Goal: Subscribe to service/newsletter

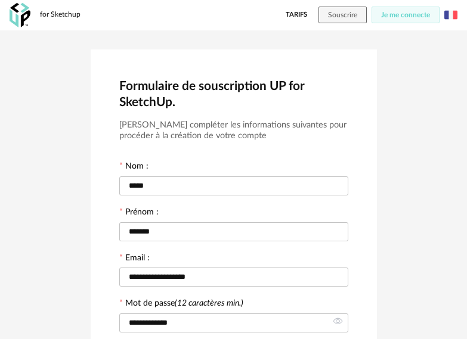
scroll to position [274, 0]
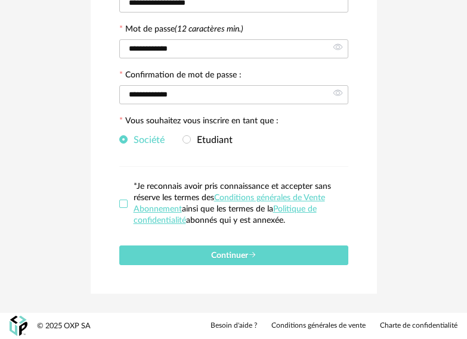
click at [122, 205] on span at bounding box center [123, 204] width 8 height 8
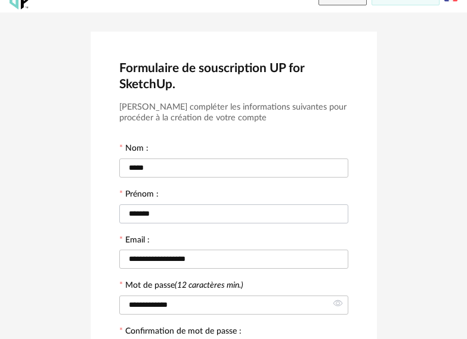
scroll to position [0, 0]
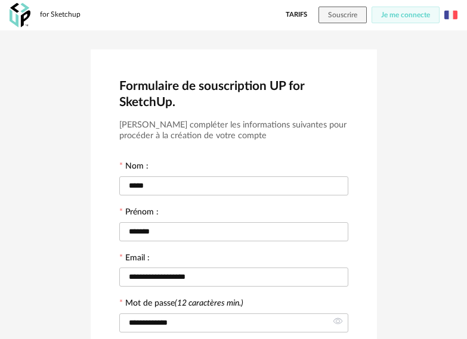
click at [292, 15] on link "Tarifs" at bounding box center [296, 15] width 21 height 17
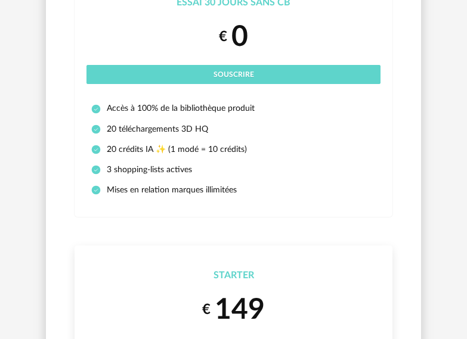
scroll to position [60, 0]
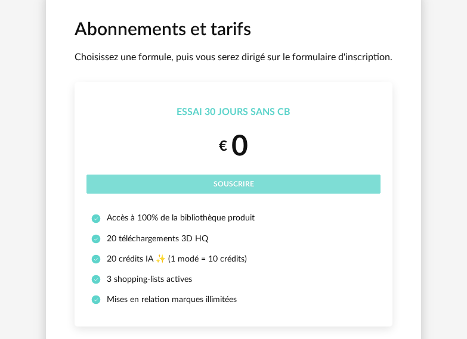
click at [237, 184] on span "Souscrire" at bounding box center [234, 184] width 41 height 7
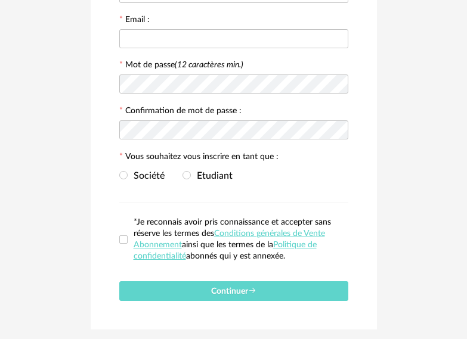
scroll to position [274, 0]
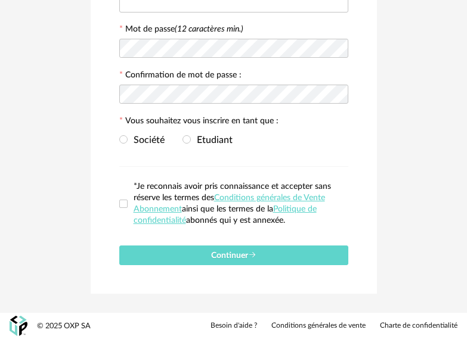
click at [122, 211] on label "*Je reconnais avoir pris connaissance et accepter sans réserve les termes des C…" at bounding box center [233, 203] width 229 height 45
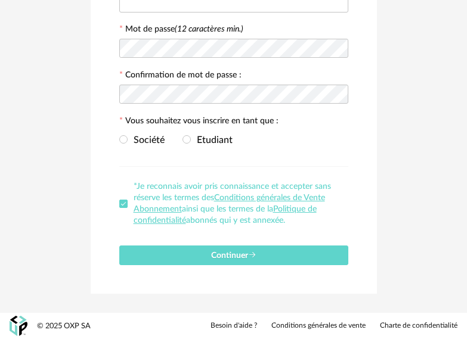
click at [126, 146] on div "Société Etudiant" at bounding box center [233, 140] width 229 height 24
